Goal: Task Accomplishment & Management: Use online tool/utility

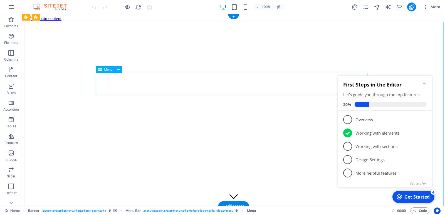
click at [118, 70] on icon at bounding box center [118, 70] width 3 height 6
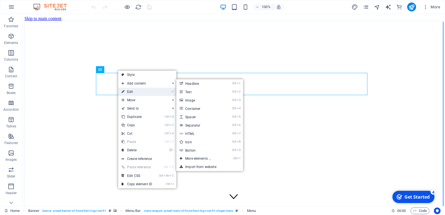
click at [130, 92] on link "⏎ Edit" at bounding box center [136, 92] width 37 height 8
select select
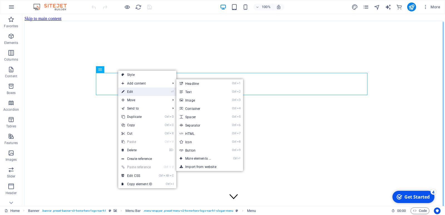
select select
select select "default"
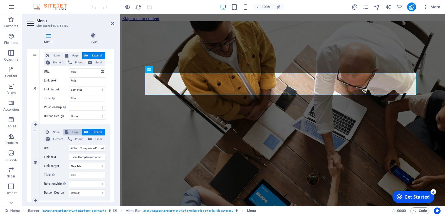
scroll to position [374, 0]
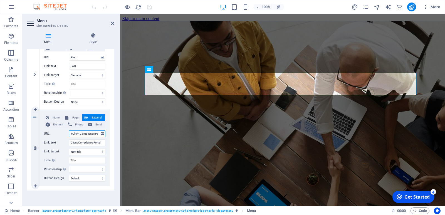
click at [80, 135] on input "#Client Compliance Portal" at bounding box center [87, 133] width 36 height 7
paste input "[URL][DOMAIN_NAME]"
type input "[URL][DOMAIN_NAME]"
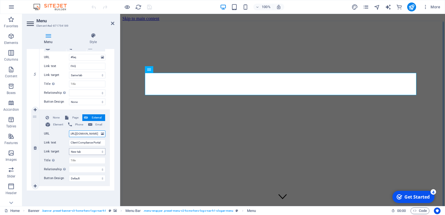
select select
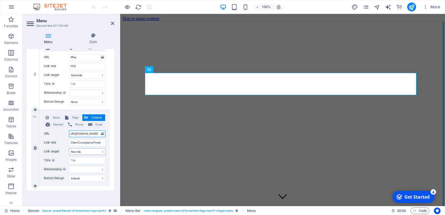
select select
click at [149, 8] on icon "save" at bounding box center [149, 7] width 6 height 6
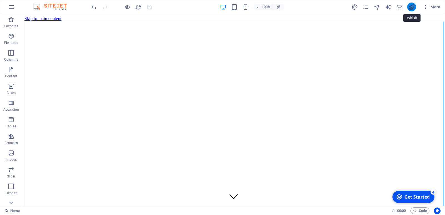
click at [411, 9] on icon "publish" at bounding box center [411, 7] width 6 height 6
